Goal: Navigation & Orientation: Find specific page/section

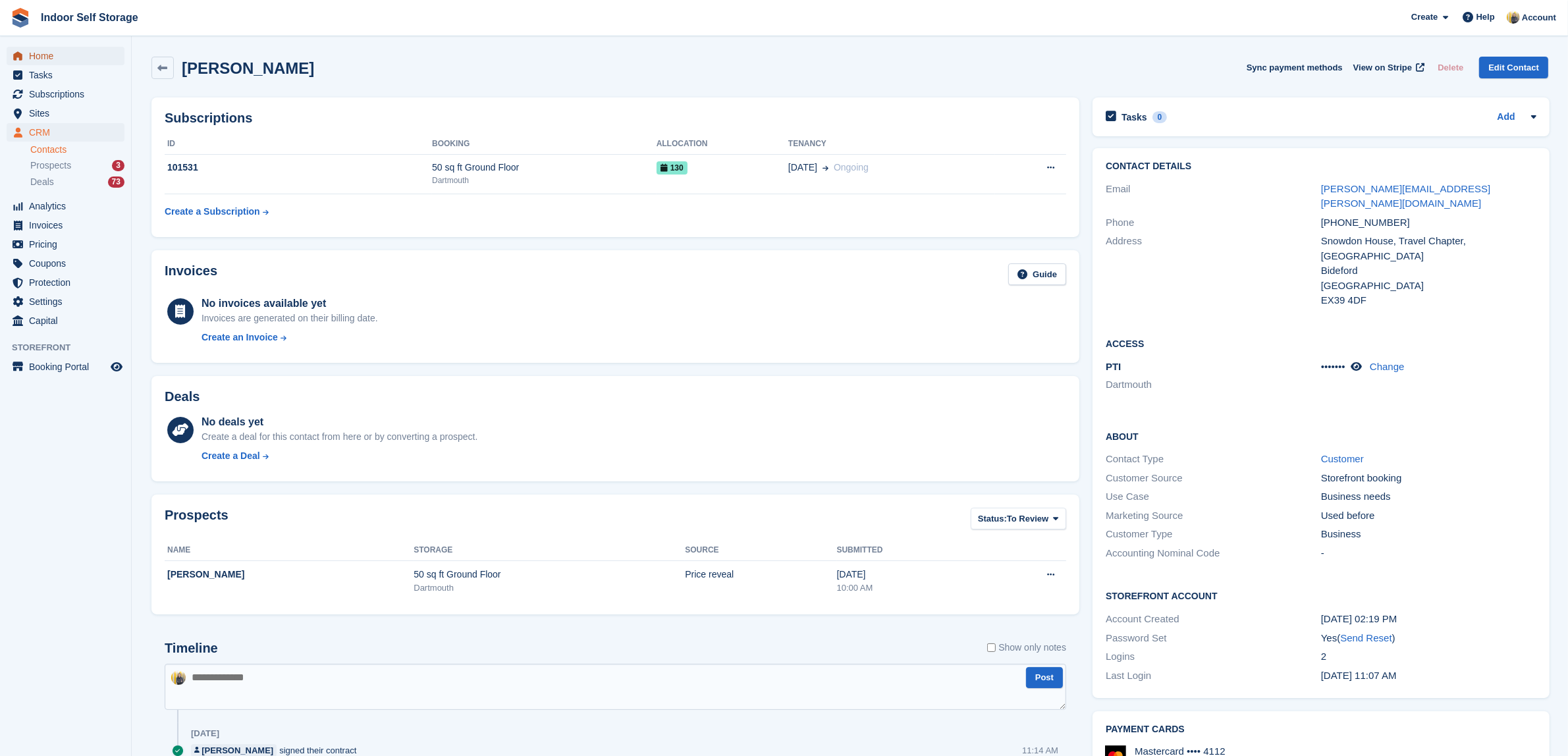
click at [48, 57] on span "Home" at bounding box center [68, 56] width 79 height 19
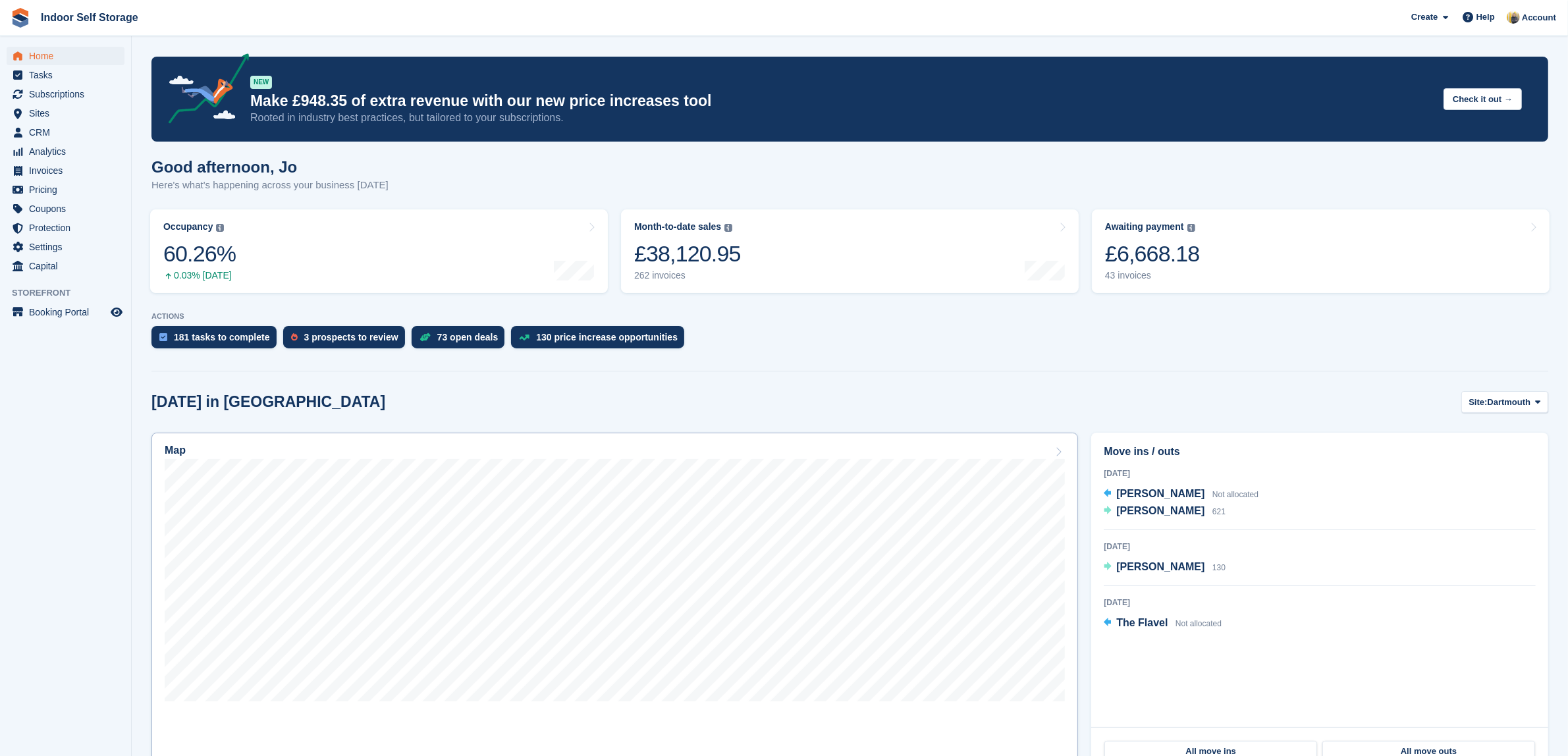
scroll to position [164, 0]
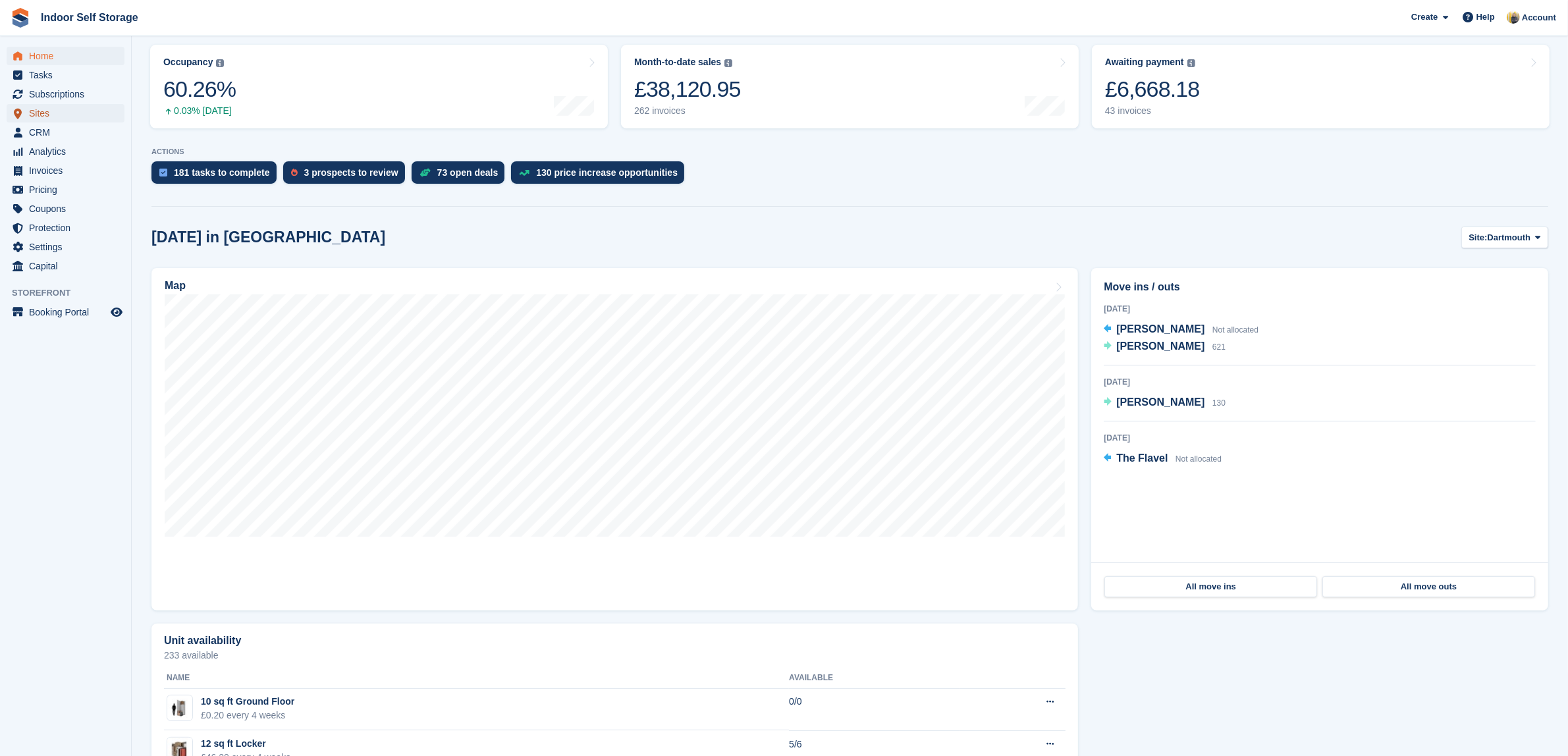
click at [44, 116] on span "Sites" at bounding box center [68, 113] width 79 height 19
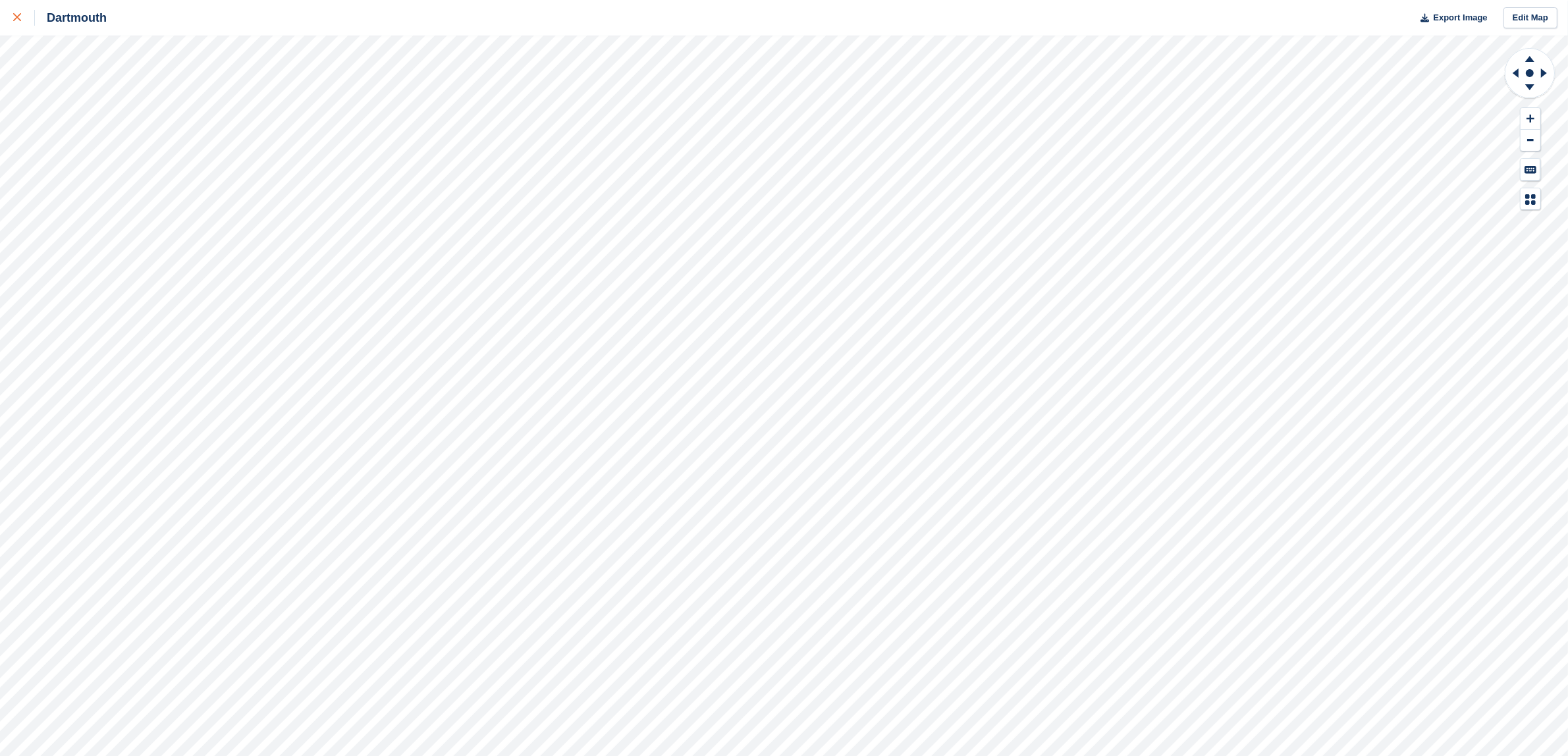
click at [15, 20] on icon at bounding box center [17, 17] width 8 height 8
